Goal: Information Seeking & Learning: Find specific fact

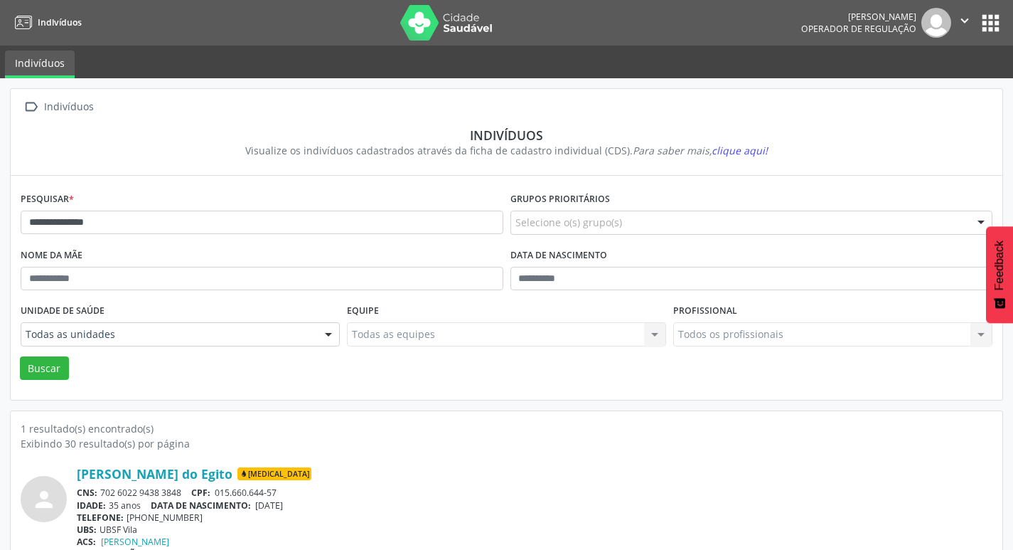
click at [1006, 26] on nav "Indivíduos [PERSON_NAME] Operador de regulação  Configurações Sair apps" at bounding box center [506, 22] width 1013 height 45
click at [987, 21] on button "apps" at bounding box center [990, 23] width 25 height 25
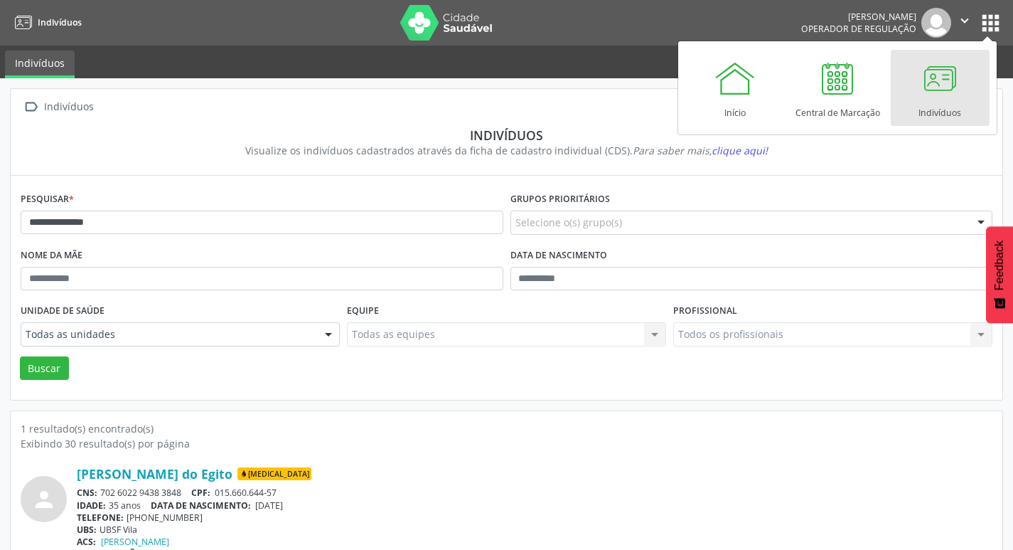
click at [936, 97] on div at bounding box center [939, 78] width 43 height 43
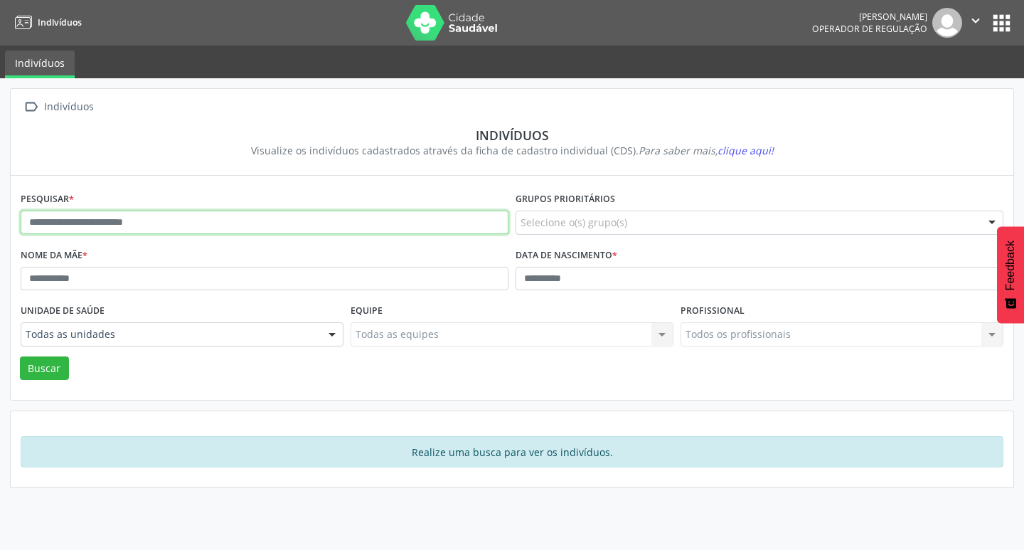
click at [97, 220] on input "text" at bounding box center [265, 222] width 488 height 24
type input "**********"
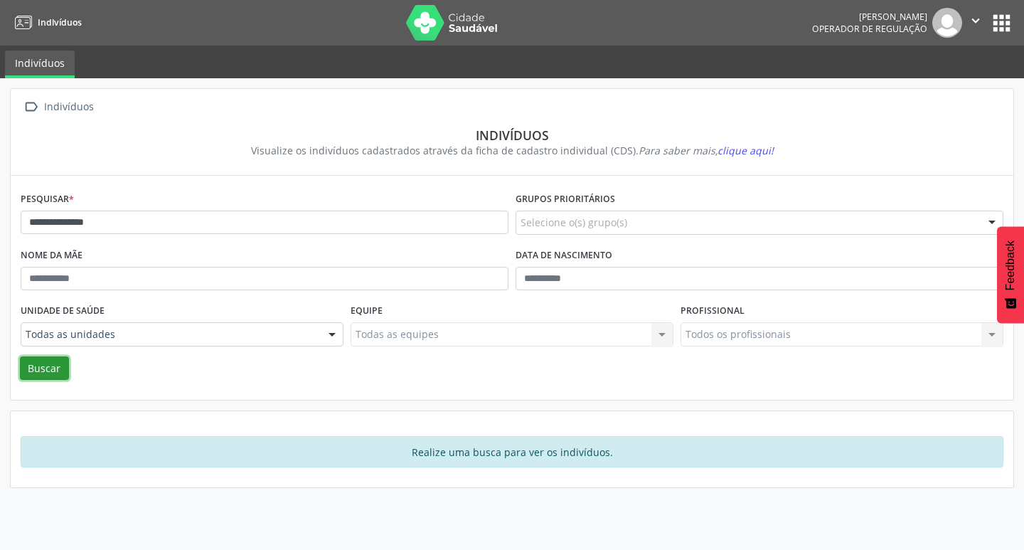
click at [33, 372] on button "Buscar" at bounding box center [44, 368] width 49 height 24
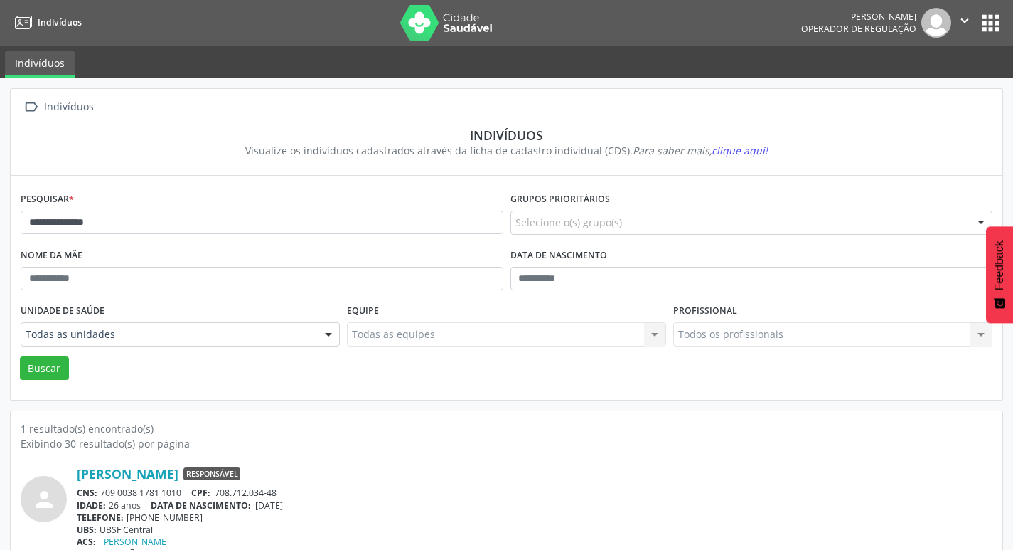
scroll to position [31, 0]
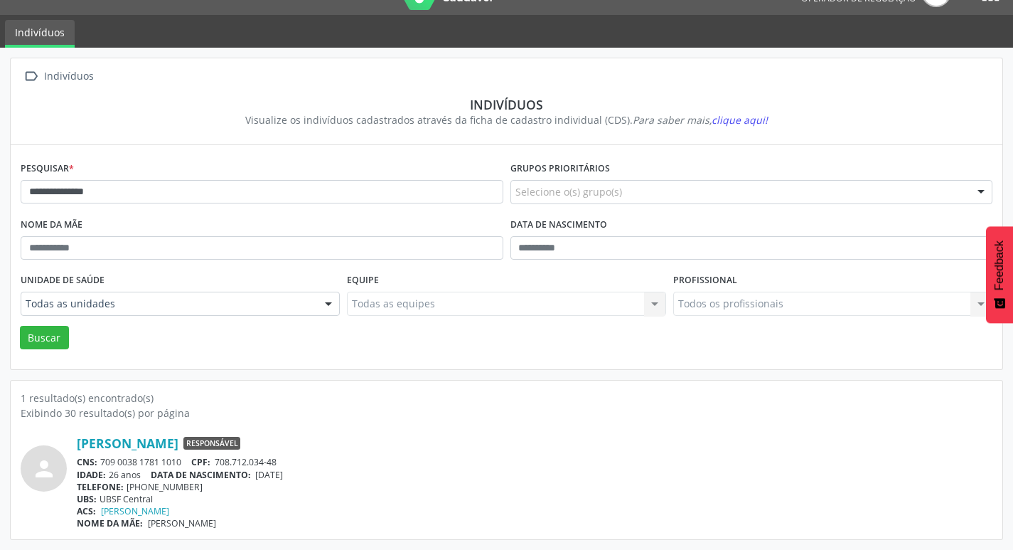
drag, startPoint x: 892, startPoint y: 544, endPoint x: 473, endPoint y: 410, distance: 440.2
click at [473, 410] on div "Exibindo 30 resultado(s) por página" at bounding box center [507, 412] width 972 height 15
